Goal: Communication & Community: Connect with others

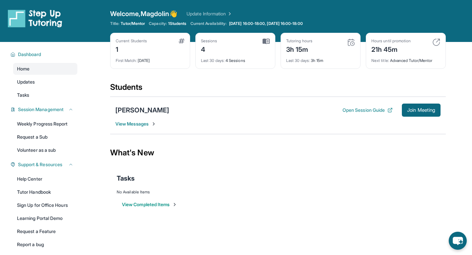
click at [141, 122] on span "View Messages" at bounding box center [135, 124] width 41 height 7
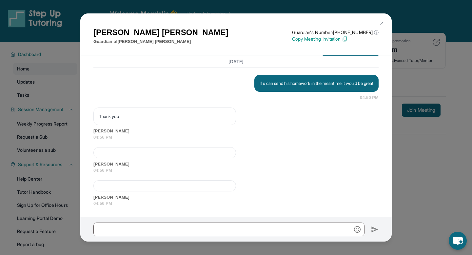
scroll to position [3180, 0]
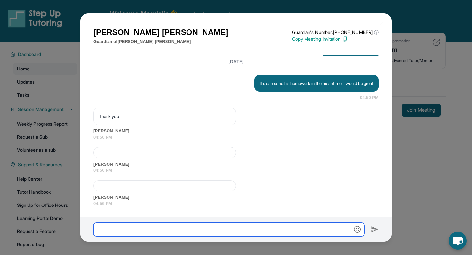
click at [187, 231] on input "text" at bounding box center [228, 230] width 271 height 14
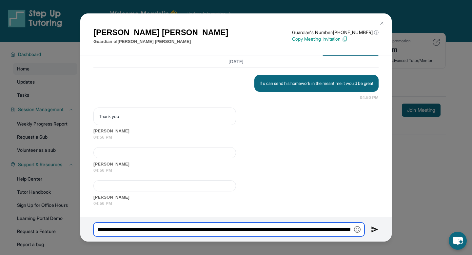
scroll to position [0, 115]
type input "**********"
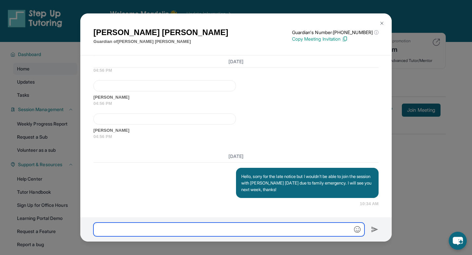
scroll to position [3247, 0]
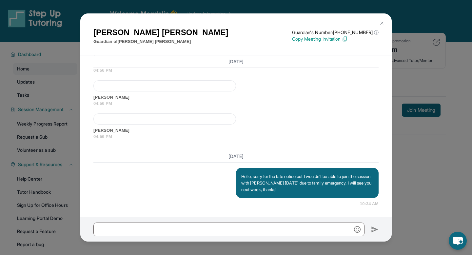
click at [383, 23] on img at bounding box center [381, 23] width 5 height 5
